Goal: Use online tool/utility: Utilize a website feature to perform a specific function

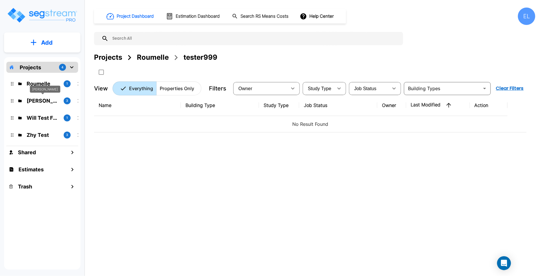
click at [44, 102] on p "QA Emmanuel" at bounding box center [43, 101] width 32 height 8
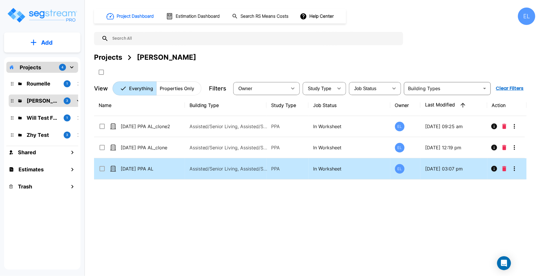
click at [369, 167] on p "In Worksheet" at bounding box center [349, 168] width 72 height 7
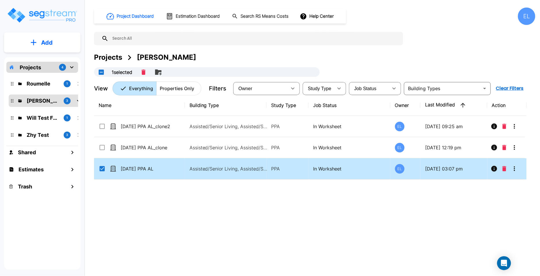
click at [369, 167] on p "In Worksheet" at bounding box center [349, 168] width 72 height 7
checkbox input "false"
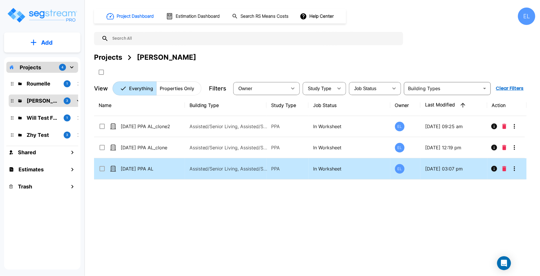
click at [369, 167] on p "In Worksheet" at bounding box center [349, 168] width 72 height 7
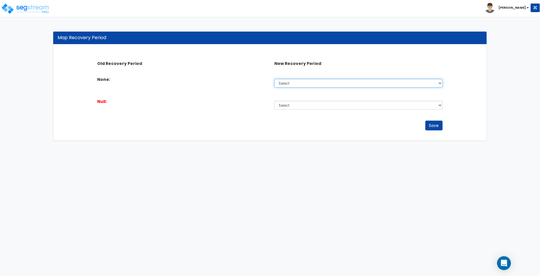
click at [320, 85] on select "Select Non-Depreciable Land 5 Years 7 Years 15 Years 39 Years" at bounding box center [358, 83] width 168 height 9
select select "5Y"
click at [274, 79] on select "Select Non-Depreciable Land 5 Years 7 Years 15 Years 39 Years" at bounding box center [358, 83] width 168 height 9
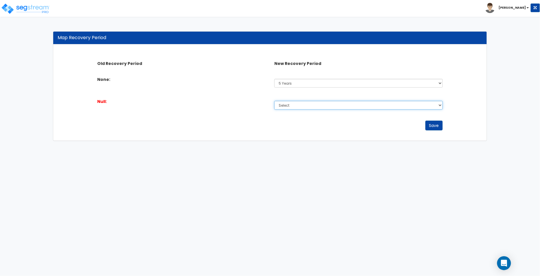
click at [313, 105] on select "Select Non-Depreciable Land 5 Years 7 Years 15 Years 39 Years" at bounding box center [358, 105] width 168 height 9
select select "5Y"
click at [274, 101] on select "Select Non-Depreciable Land 5 Years 7 Years 15 Years 39 Years" at bounding box center [358, 105] width 168 height 9
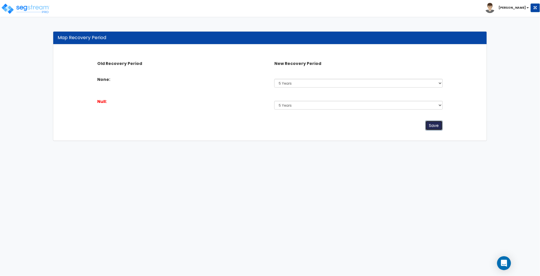
click at [431, 125] on button "Save" at bounding box center [433, 125] width 17 height 10
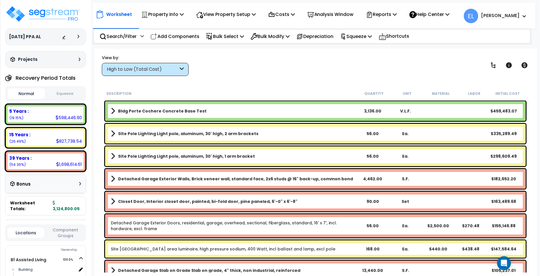
click at [129, 66] on div "High to Low (Total Cost)" at bounding box center [145, 69] width 87 height 13
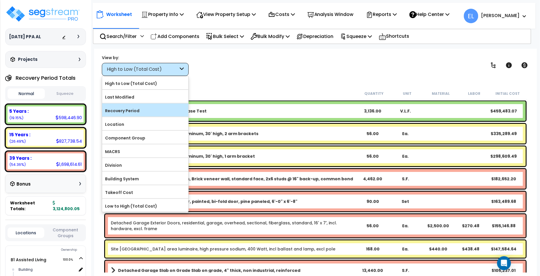
click at [131, 111] on label "Recovery Period" at bounding box center [145, 110] width 86 height 9
click at [0, 0] on input "Recovery Period" at bounding box center [0, 0] width 0 height 0
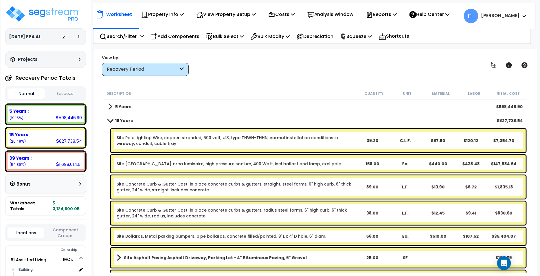
click at [110, 118] on span at bounding box center [110, 120] width 8 height 4
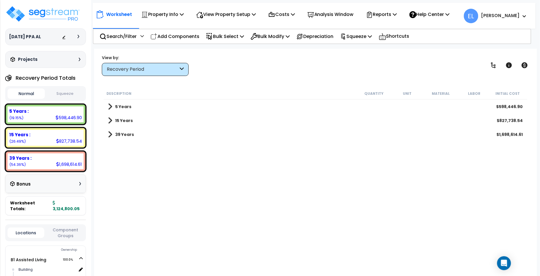
click at [66, 90] on button "Squeeze" at bounding box center [64, 94] width 37 height 10
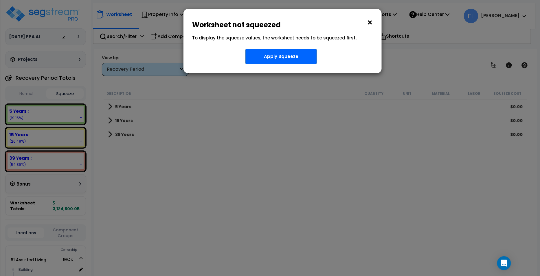
click at [370, 24] on button "×" at bounding box center [370, 22] width 6 height 9
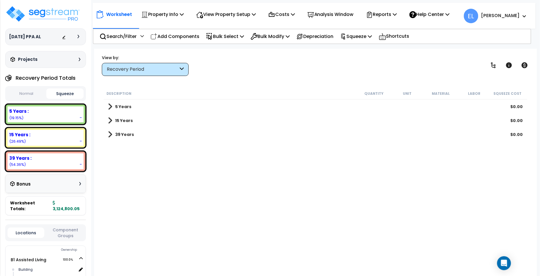
click at [75, 95] on button "Squeeze" at bounding box center [64, 93] width 37 height 10
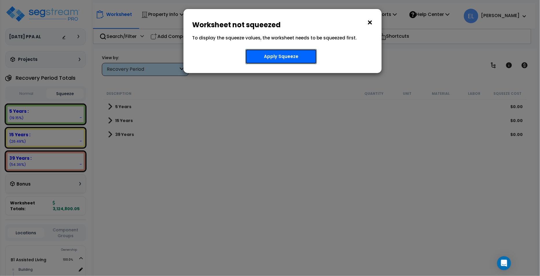
click at [282, 53] on button "Apply Squeeze" at bounding box center [280, 56] width 71 height 15
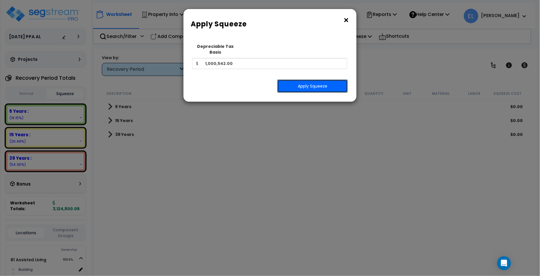
click at [304, 82] on button "Apply Squeeze" at bounding box center [312, 85] width 71 height 13
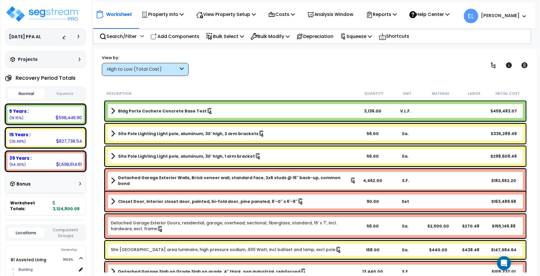
click at [127, 71] on div "High to Low (Total Cost)" at bounding box center [142, 69] width 71 height 7
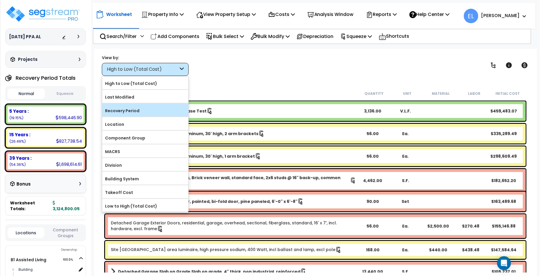
click at [130, 107] on label "Recovery Period" at bounding box center [145, 110] width 86 height 9
click at [0, 0] on input "Recovery Period" at bounding box center [0, 0] width 0 height 0
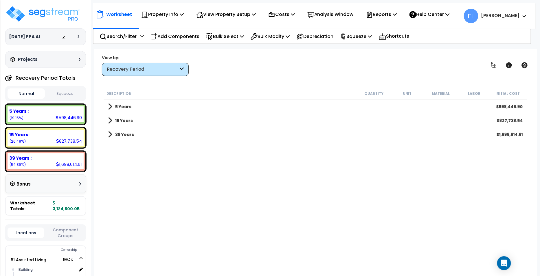
click at [67, 95] on button "Squeeze" at bounding box center [64, 94] width 37 height 10
click at [75, 23] on div "04Sept PPA AL Depreciable Tax Basis : $1,000,542.00 Placed-In-Service Date : 12…" at bounding box center [45, 36] width 81 height 63
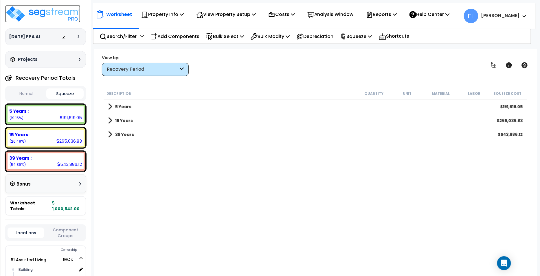
click at [73, 19] on img at bounding box center [42, 13] width 75 height 17
